Goal: Transaction & Acquisition: Subscribe to service/newsletter

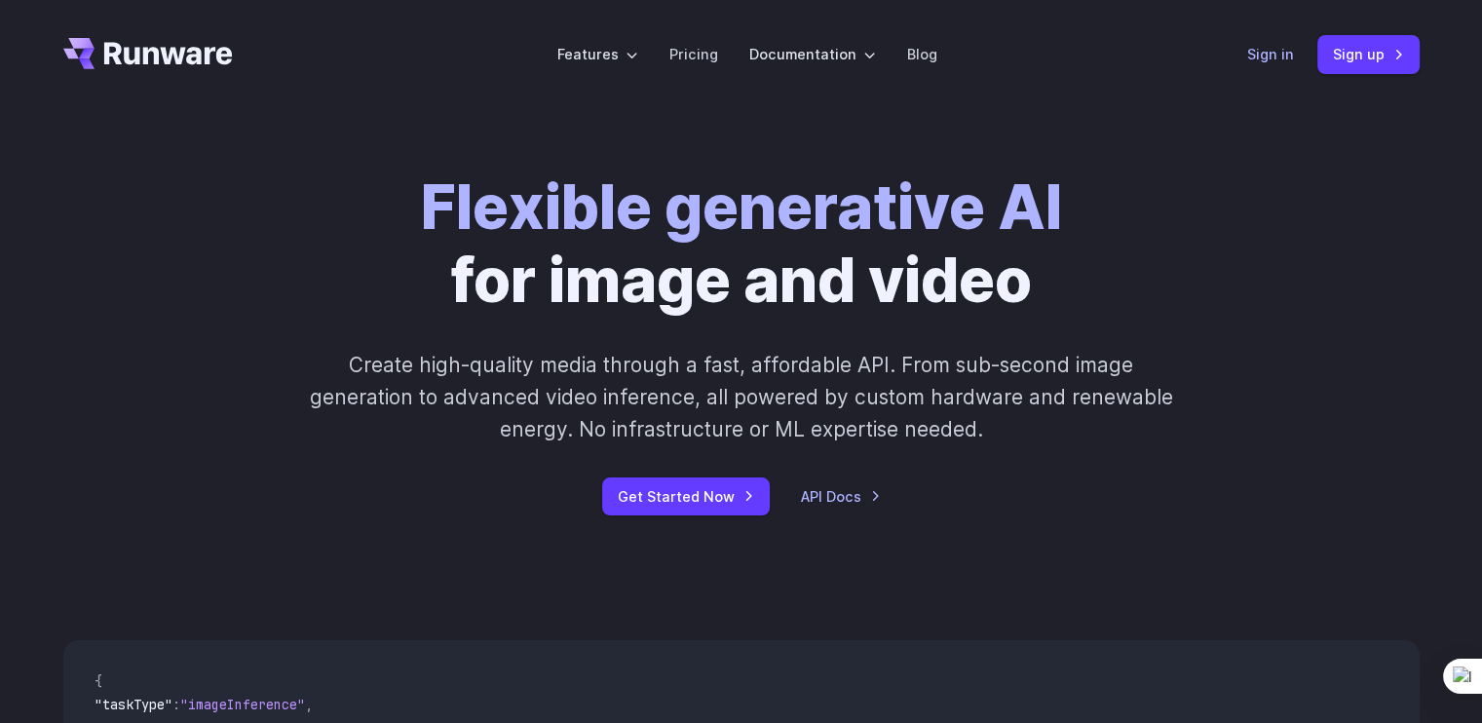
click at [1275, 49] on link "Sign in" at bounding box center [1270, 54] width 47 height 22
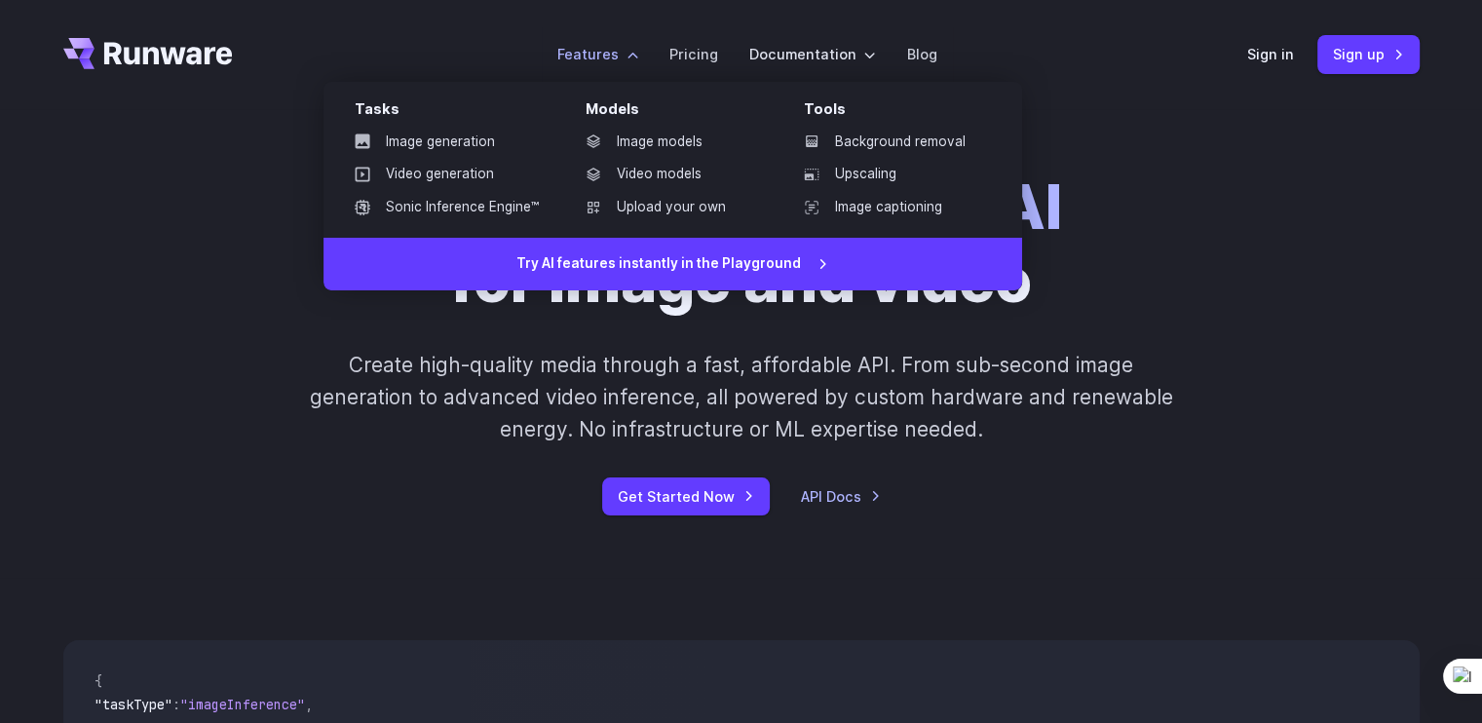
click at [633, 65] on li "Features Tasks Image generation Video generation Sonic Inference Engine™ Models…" at bounding box center [598, 54] width 112 height 54
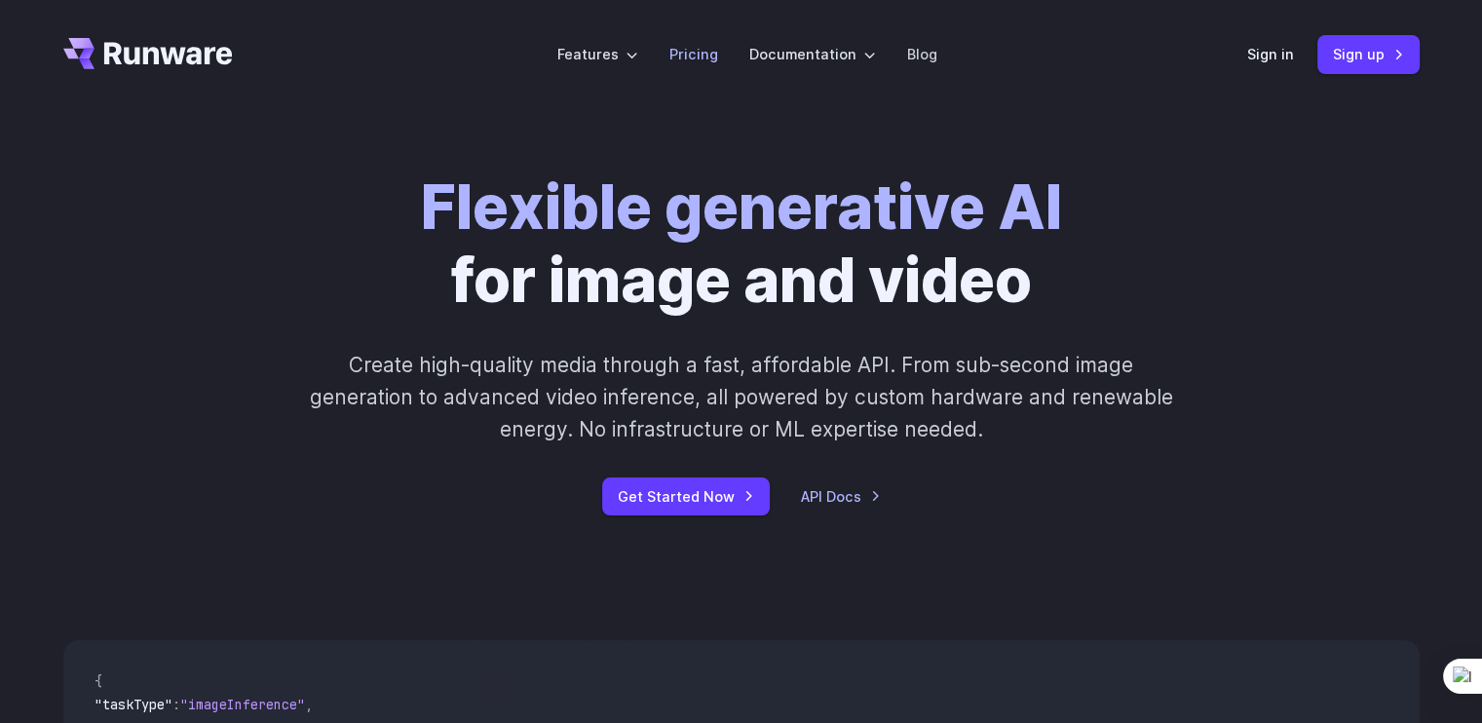
click at [691, 50] on link "Pricing" at bounding box center [693, 54] width 49 height 22
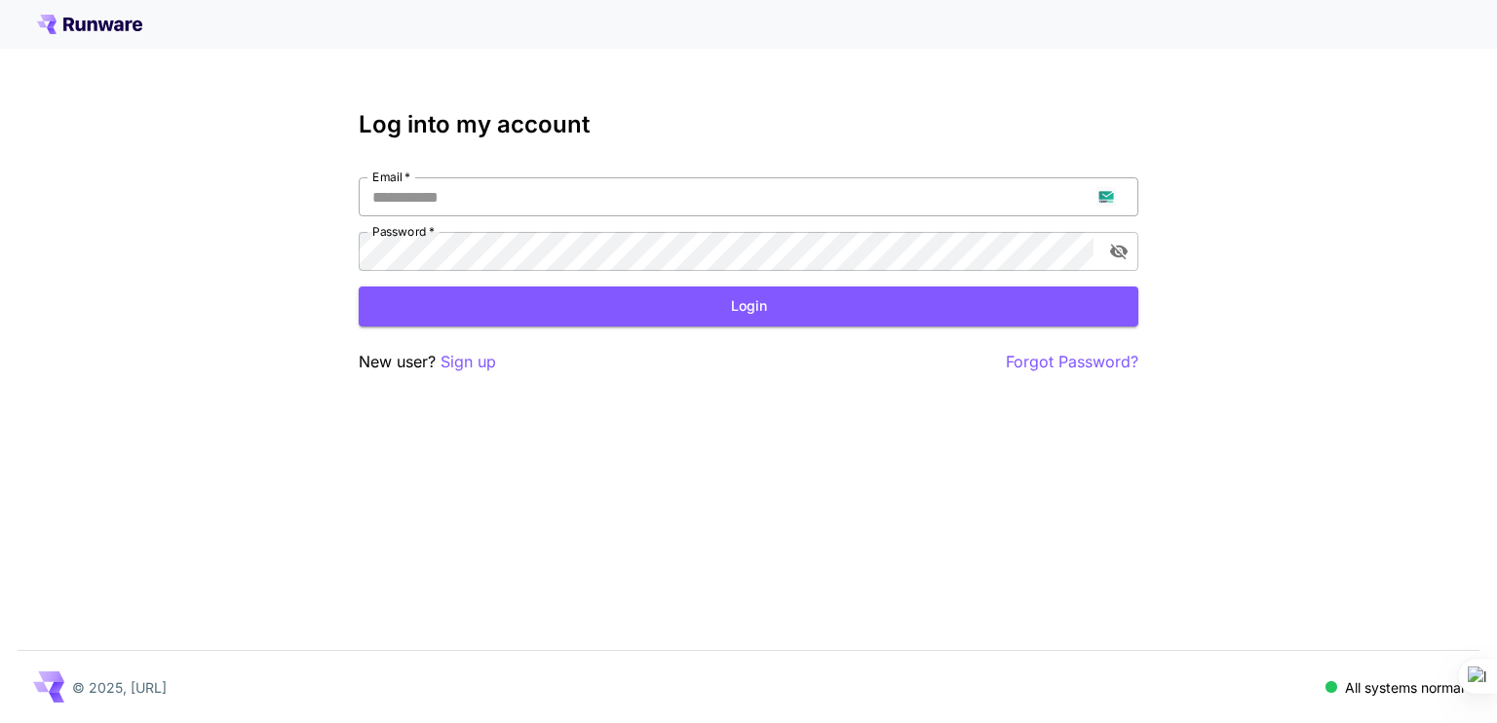
click at [682, 196] on input "Email   *" at bounding box center [749, 196] width 780 height 39
click at [477, 361] on p "Sign up" at bounding box center [468, 362] width 56 height 24
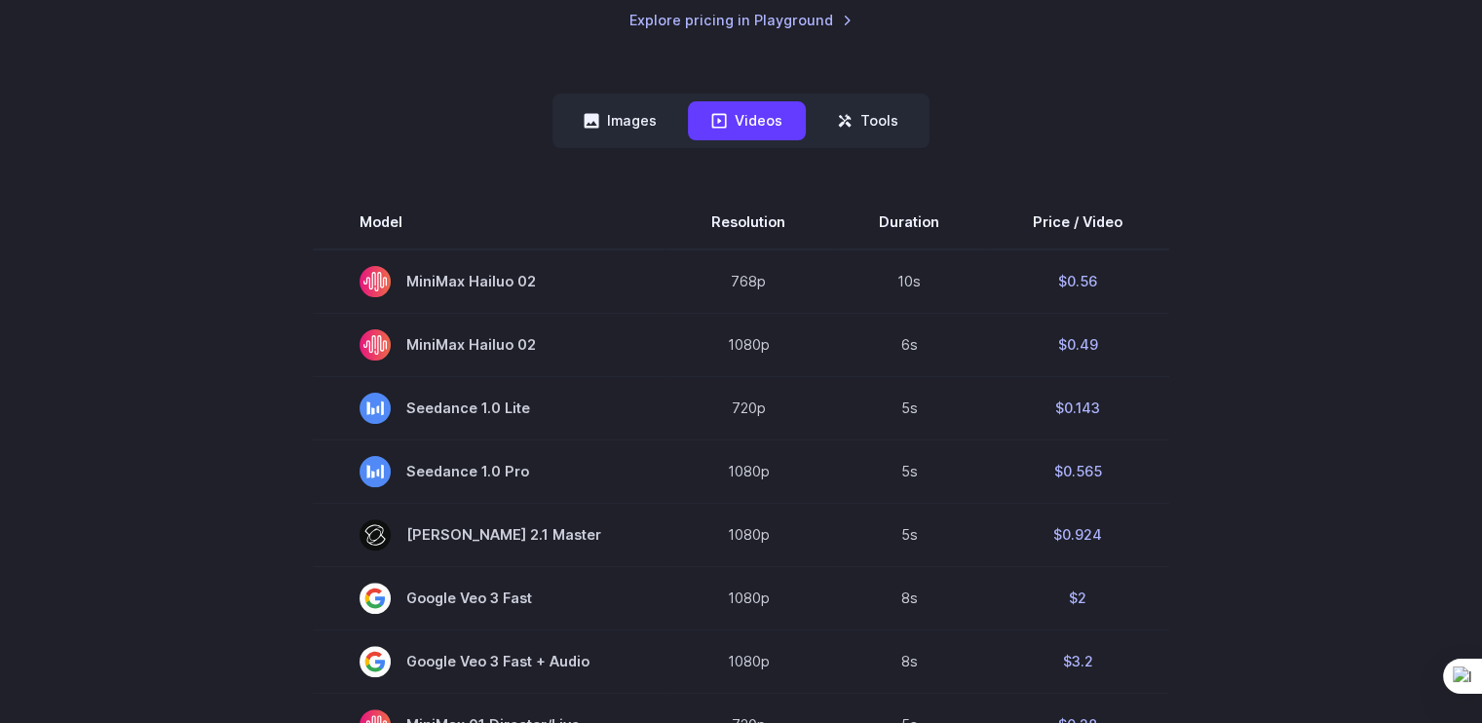
scroll to position [487, 0]
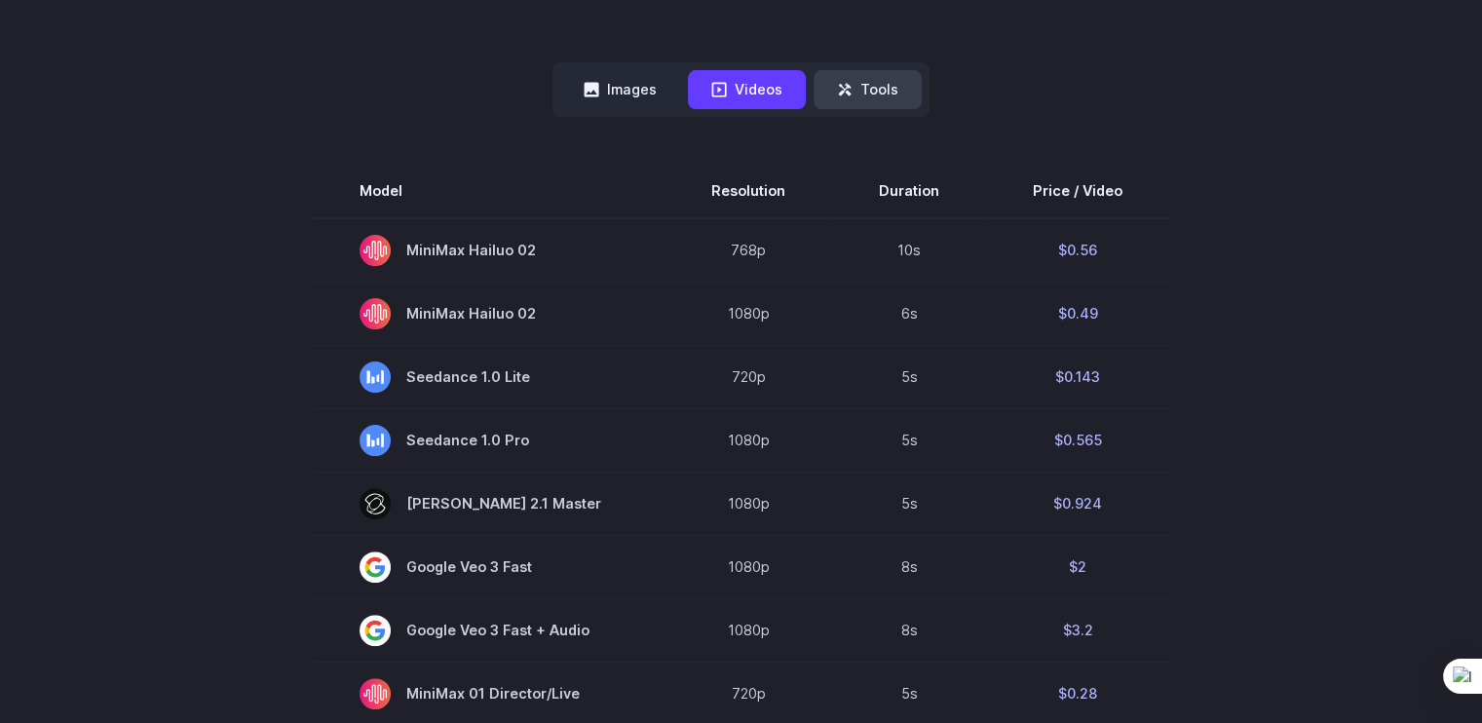
click at [872, 70] on button "Tools" at bounding box center [868, 89] width 108 height 38
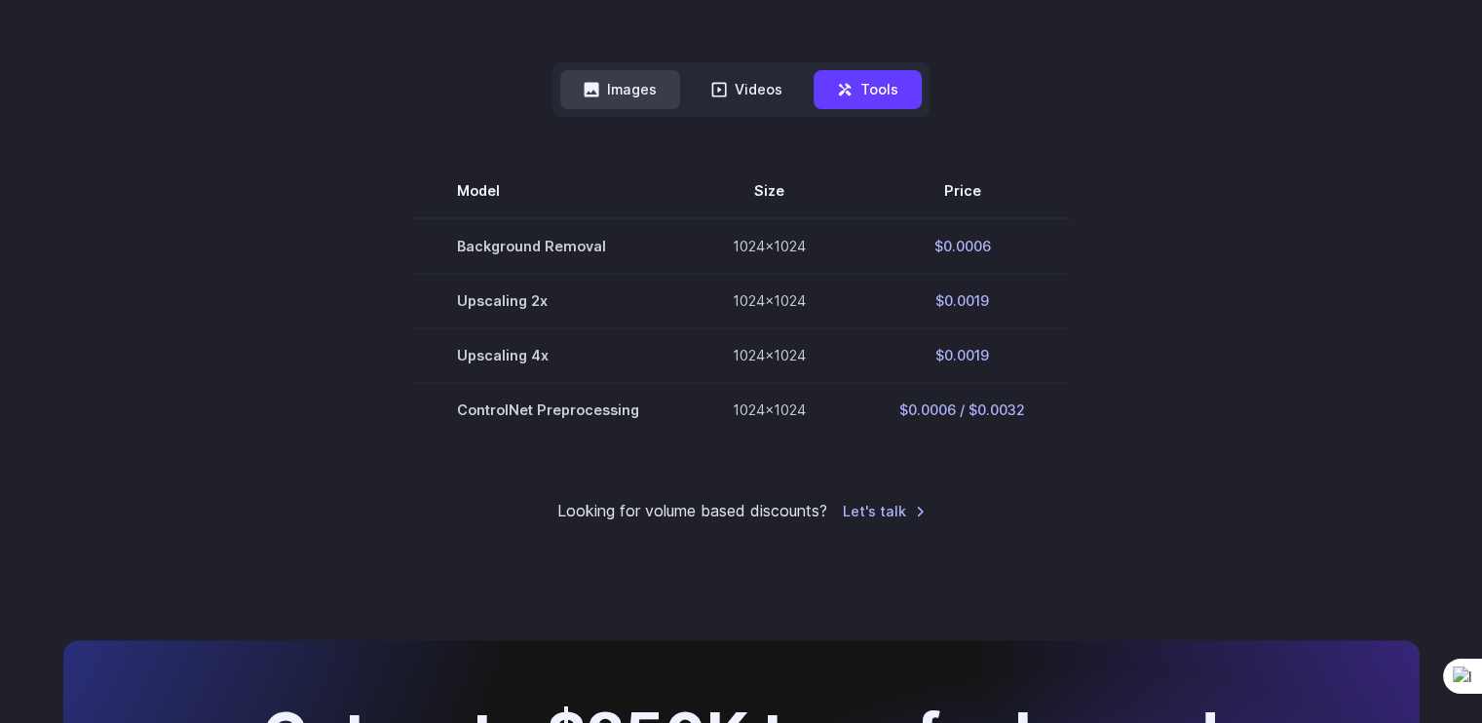
click at [639, 97] on button "Images" at bounding box center [620, 89] width 120 height 38
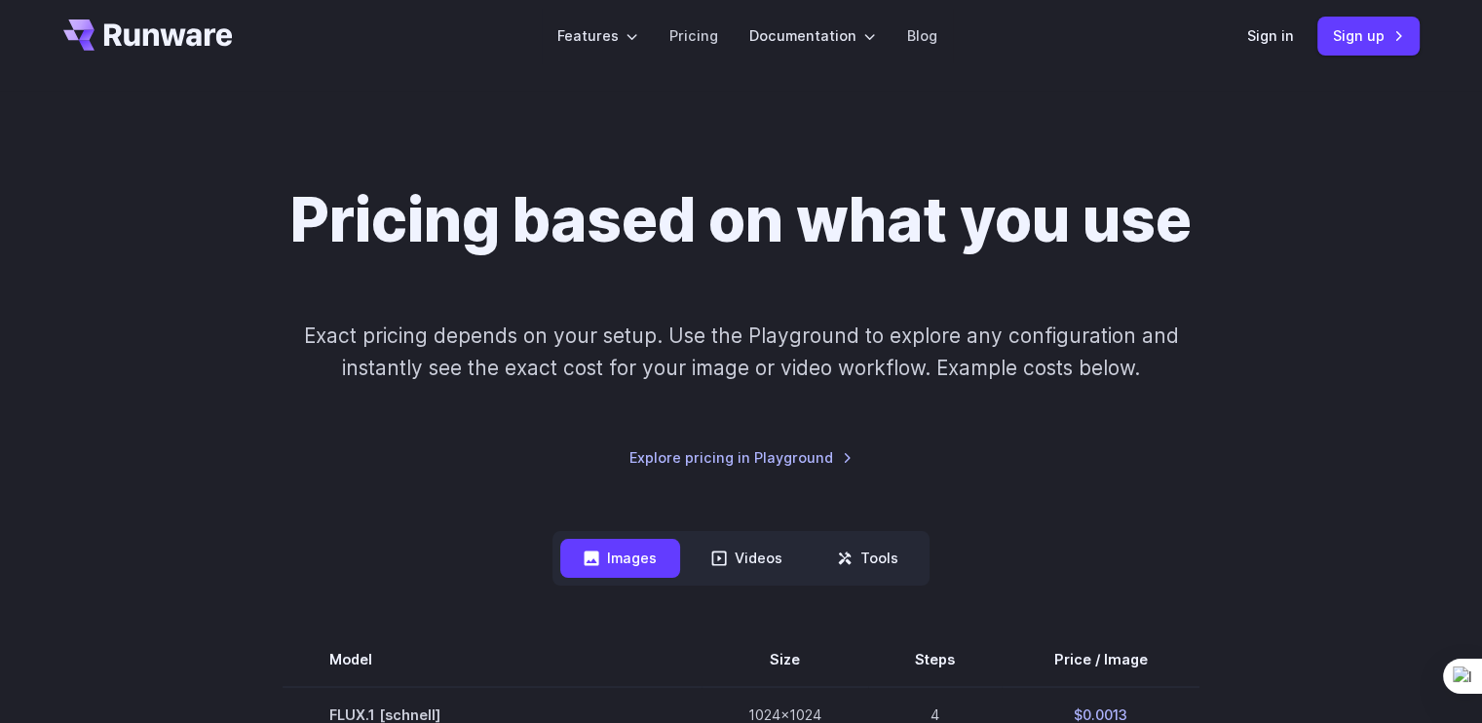
scroll to position [0, 0]
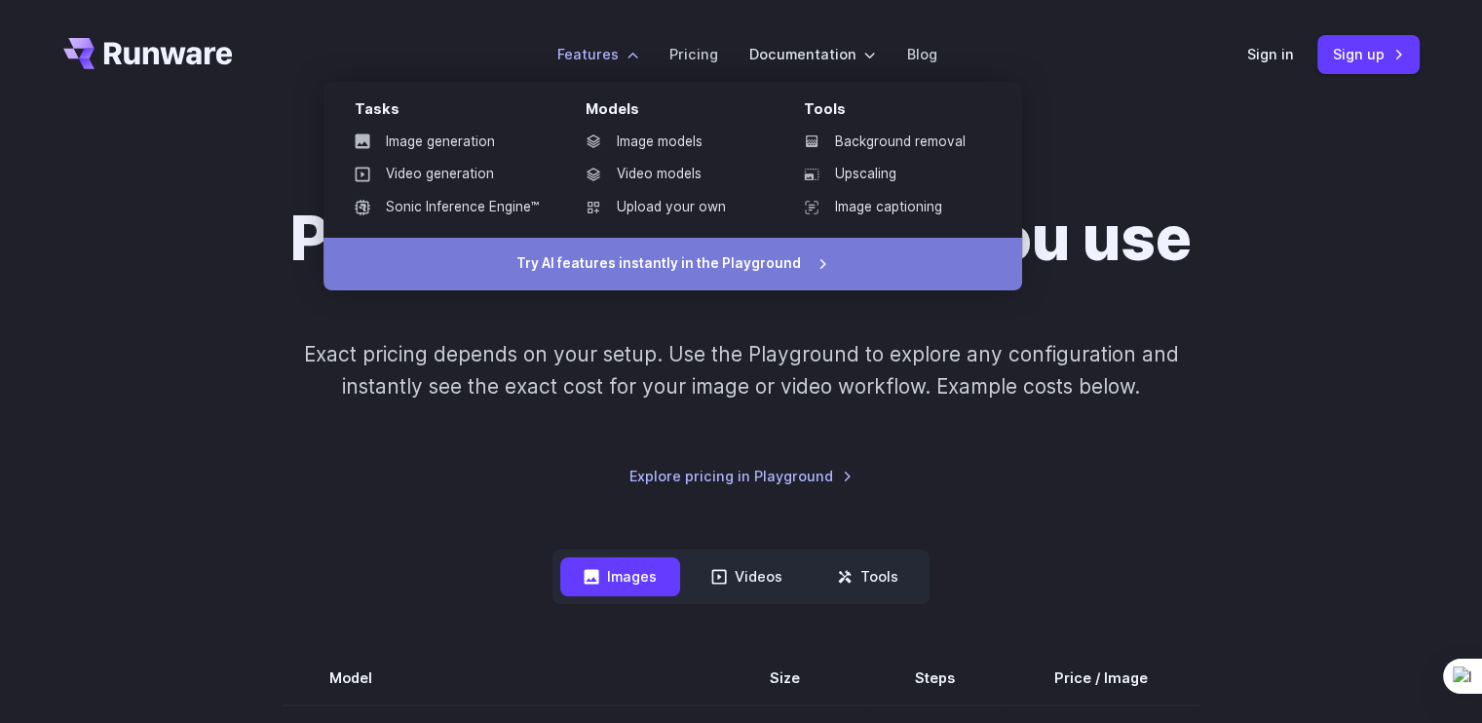
click at [604, 262] on link "Try AI features instantly in the Playground" at bounding box center [673, 264] width 699 height 53
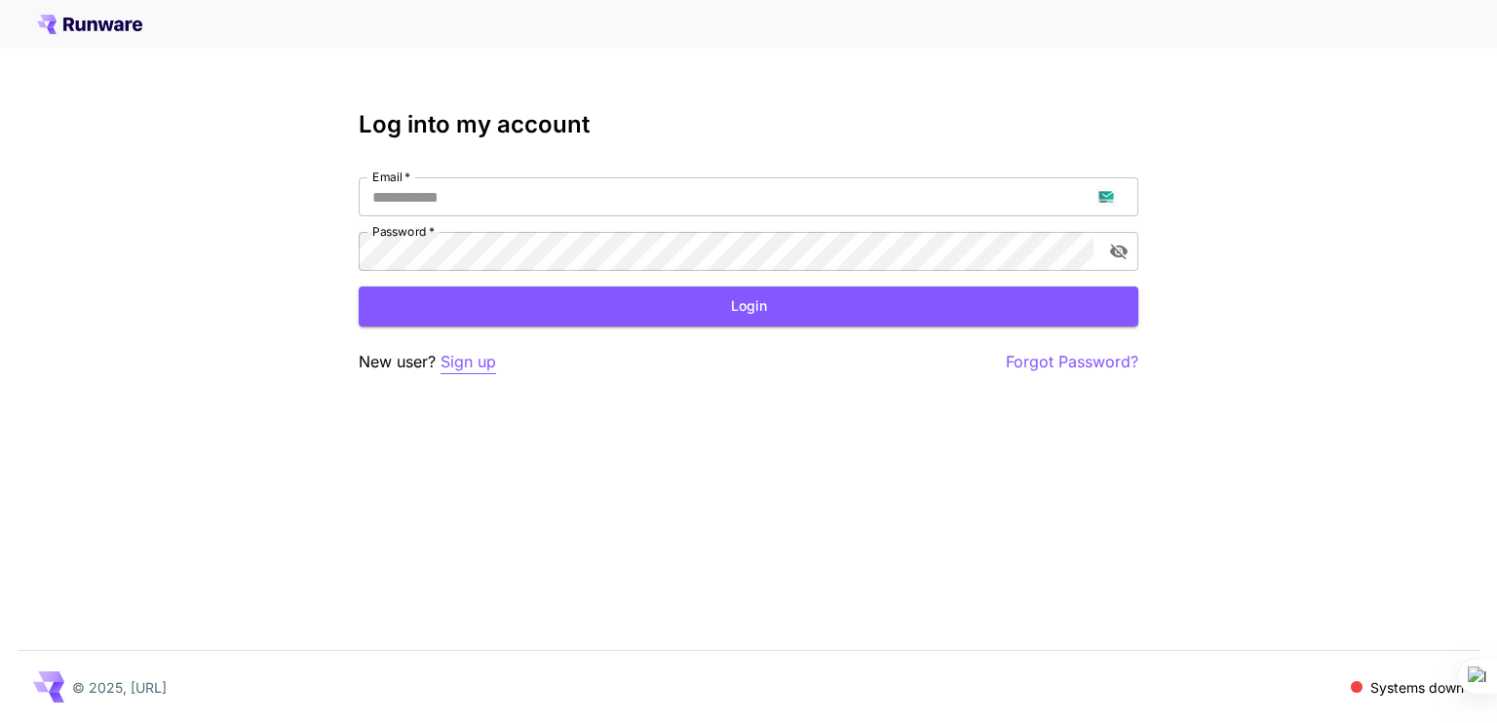
click at [461, 355] on p "Sign up" at bounding box center [468, 362] width 56 height 24
